Goal: Task Accomplishment & Management: Use online tool/utility

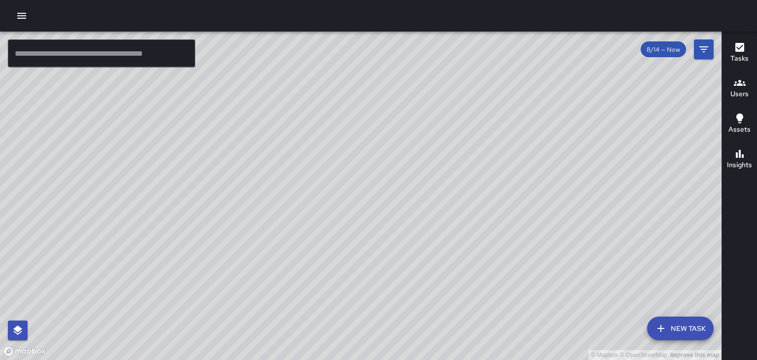
click at [740, 86] on icon "button" at bounding box center [739, 83] width 12 height 12
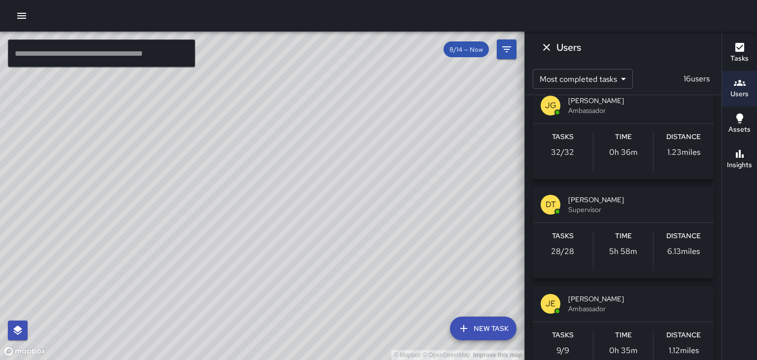
scroll to position [114, 0]
click at [601, 298] on span "[PERSON_NAME]" at bounding box center [636, 299] width 137 height 10
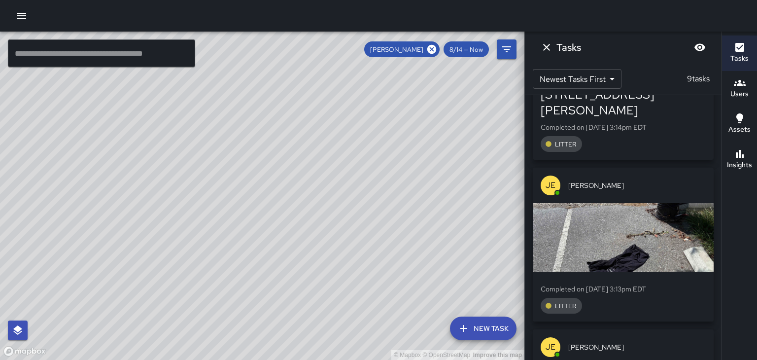
scroll to position [658, 0]
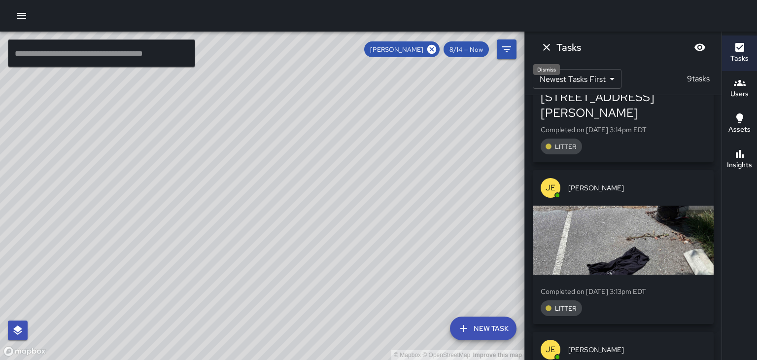
click at [549, 49] on icon "Dismiss" at bounding box center [546, 47] width 7 height 7
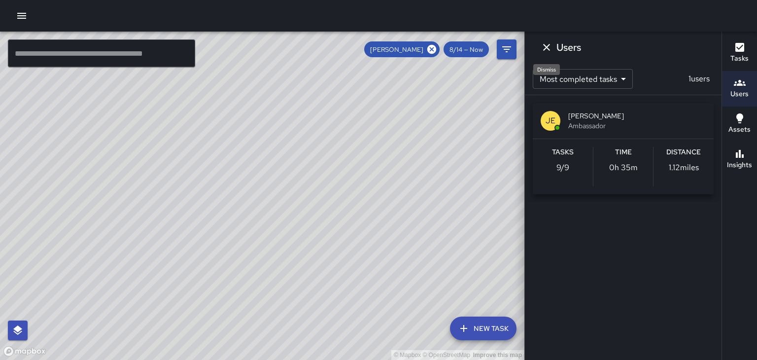
click at [549, 49] on icon "Dismiss" at bounding box center [546, 47] width 7 height 7
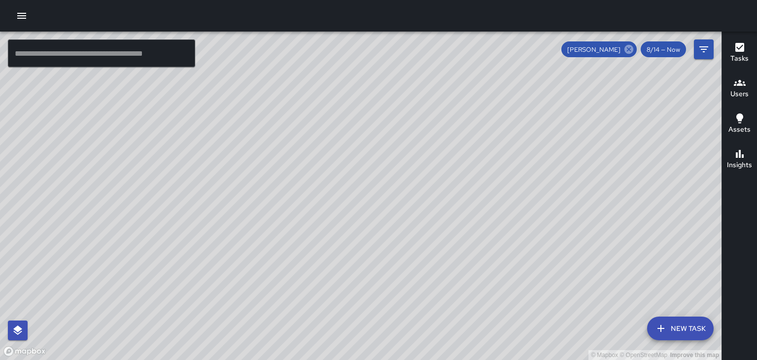
click at [629, 47] on icon at bounding box center [628, 49] width 9 height 9
click at [687, 329] on button "New Task" at bounding box center [680, 328] width 66 height 24
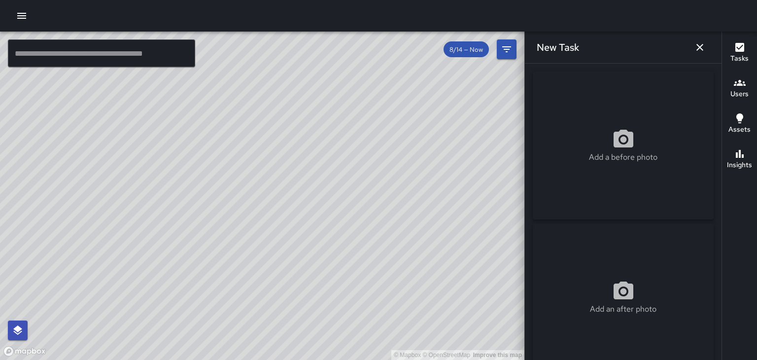
click at [695, 49] on icon "button" at bounding box center [700, 47] width 12 height 12
